Goal: Obtain resource: Obtain resource

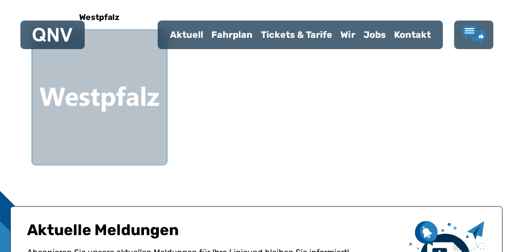
scroll to position [532, 0]
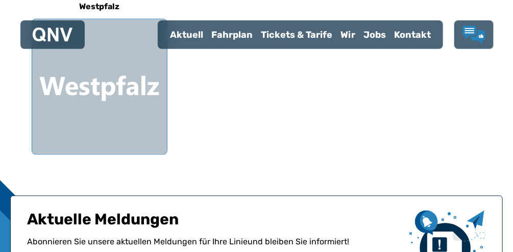
click at [96, 81] on div at bounding box center [99, 86] width 135 height 135
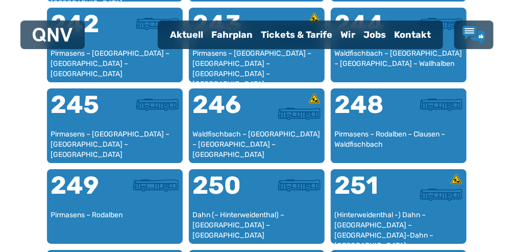
scroll to position [1164, 0]
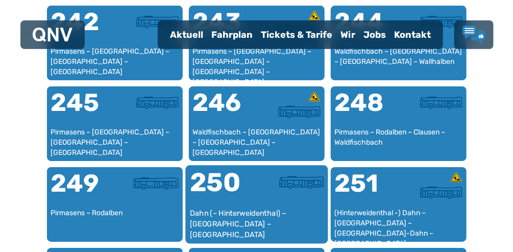
click at [231, 187] on div "250" at bounding box center [222, 188] width 67 height 38
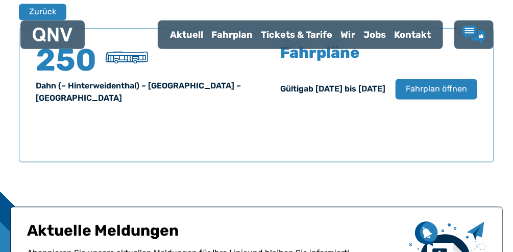
scroll to position [682, 0]
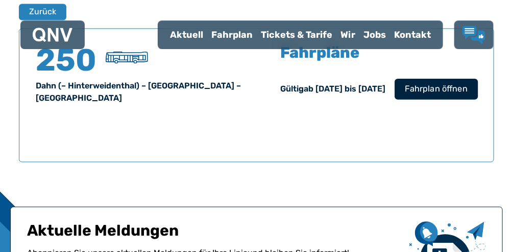
click at [434, 95] on span "Fahrplan öffnen" at bounding box center [436, 89] width 62 height 12
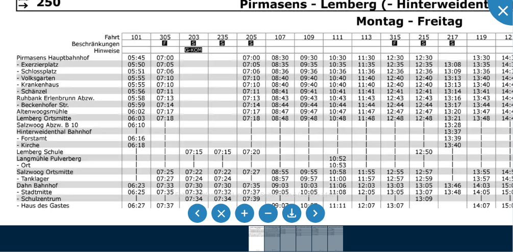
click at [454, 120] on img at bounding box center [378, 246] width 760 height 538
click at [322, 218] on li at bounding box center [315, 213] width 19 height 19
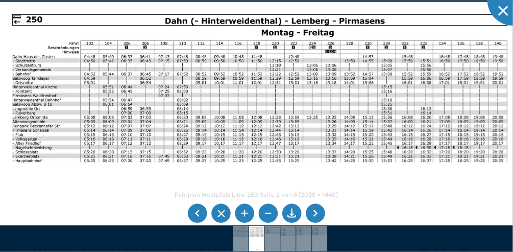
click at [322, 218] on li at bounding box center [315, 213] width 19 height 19
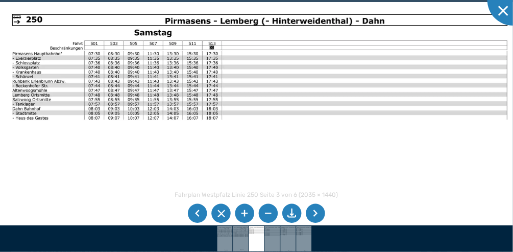
click at [321, 213] on li at bounding box center [315, 213] width 19 height 19
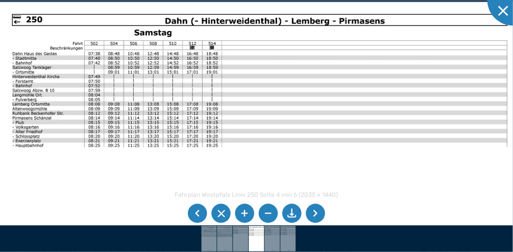
click at [321, 213] on li at bounding box center [315, 213] width 19 height 19
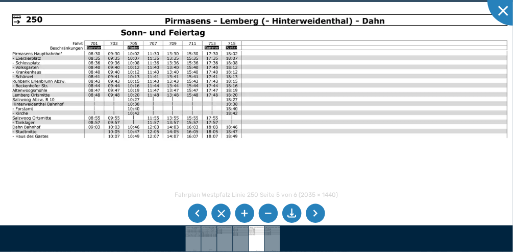
click at [321, 213] on li at bounding box center [315, 213] width 19 height 19
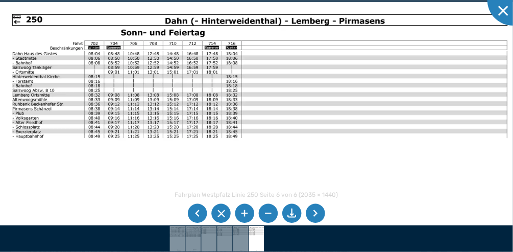
click at [321, 213] on li at bounding box center [315, 213] width 19 height 19
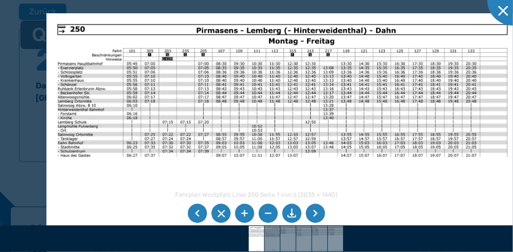
click at [296, 212] on li at bounding box center [291, 213] width 19 height 19
click at [487, 20] on img at bounding box center [282, 180] width 472 height 334
click at [507, 15] on div at bounding box center [512, -1] width 51 height 51
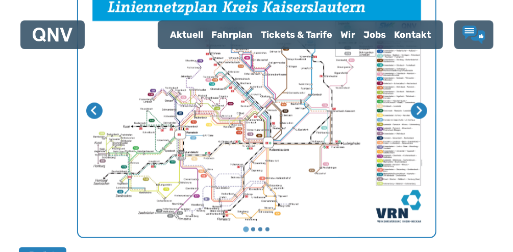
scroll to position [403, 0]
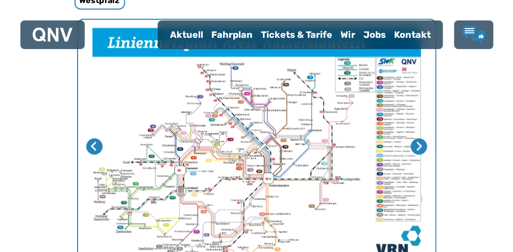
click at [280, 100] on img "1 von 4" at bounding box center [256, 146] width 357 height 253
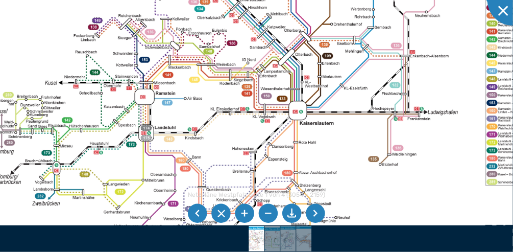
click at [387, 63] on img at bounding box center [278, 54] width 622 height 439
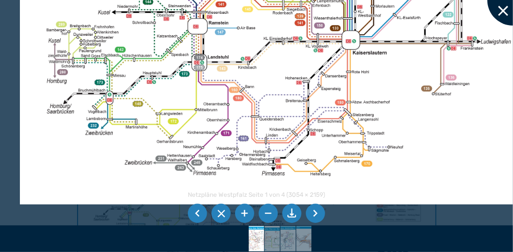
click at [503, 5] on div at bounding box center [512, -1] width 51 height 51
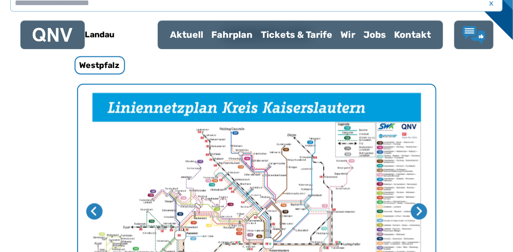
scroll to position [51, 0]
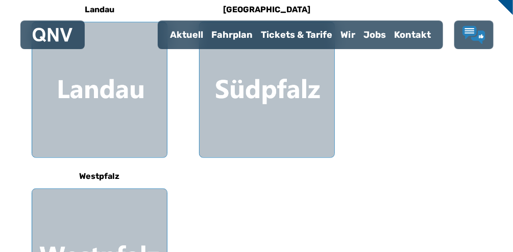
scroll to position [360, 0]
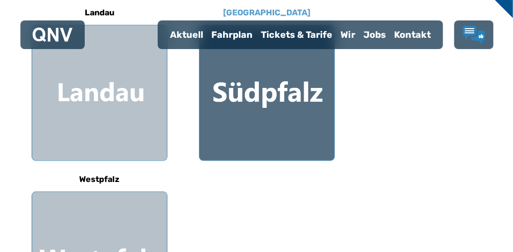
click at [268, 102] on div at bounding box center [267, 93] width 135 height 135
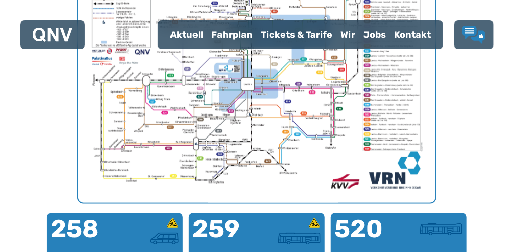
scroll to position [456, 0]
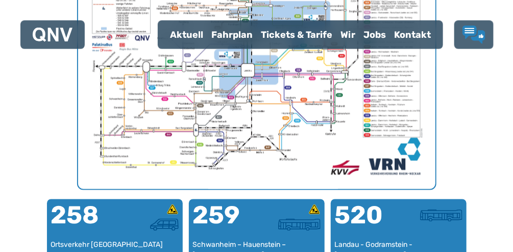
click at [282, 84] on img "1 von 1" at bounding box center [256, 62] width 357 height 253
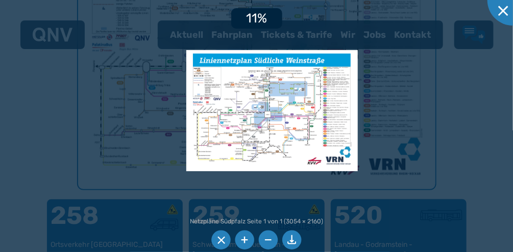
click at [327, 128] on img at bounding box center [271, 110] width 171 height 121
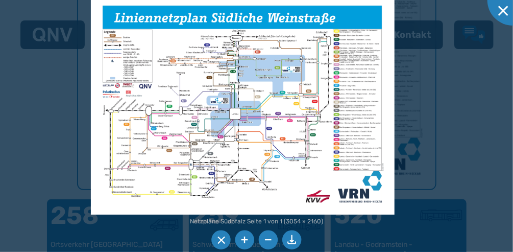
click at [255, 102] on img at bounding box center [243, 106] width 304 height 215
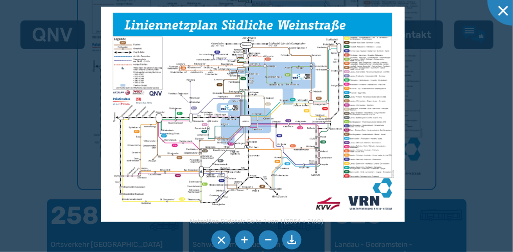
click at [265, 108] on img at bounding box center [253, 114] width 304 height 215
click at [297, 239] on li at bounding box center [291, 239] width 19 height 19
click at [500, 5] on div at bounding box center [512, -1] width 51 height 51
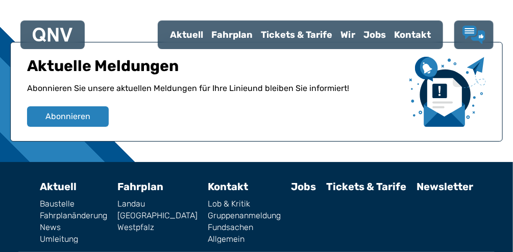
scroll to position [1277, 0]
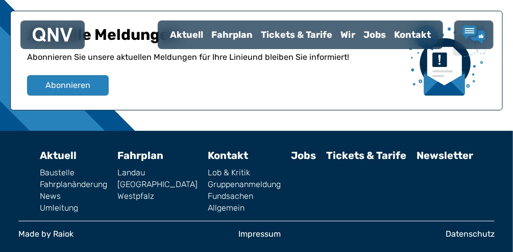
click at [340, 153] on link "Tickets & Tarife" at bounding box center [366, 155] width 80 height 12
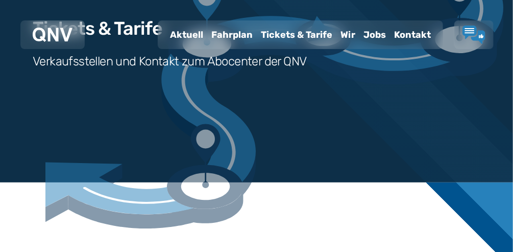
scroll to position [78, 0]
